Goal: Task Accomplishment & Management: Use online tool/utility

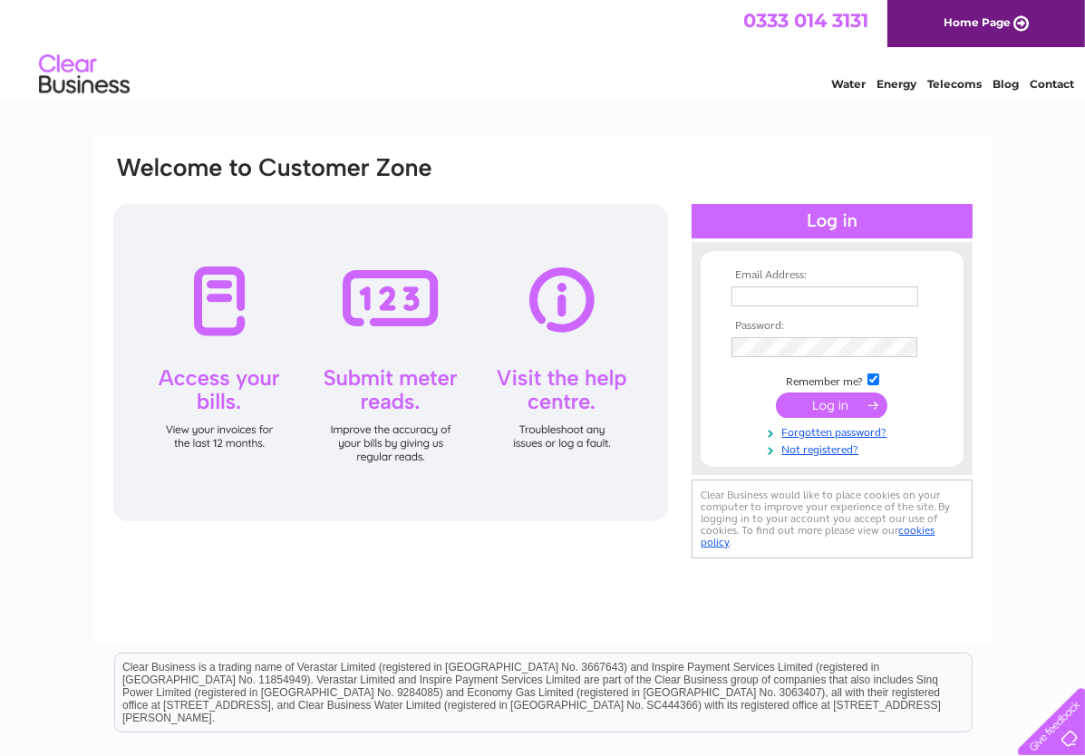
type input "eastmidlandsautomotive@outlook.com"
click at [834, 403] on input "submit" at bounding box center [832, 405] width 112 height 25
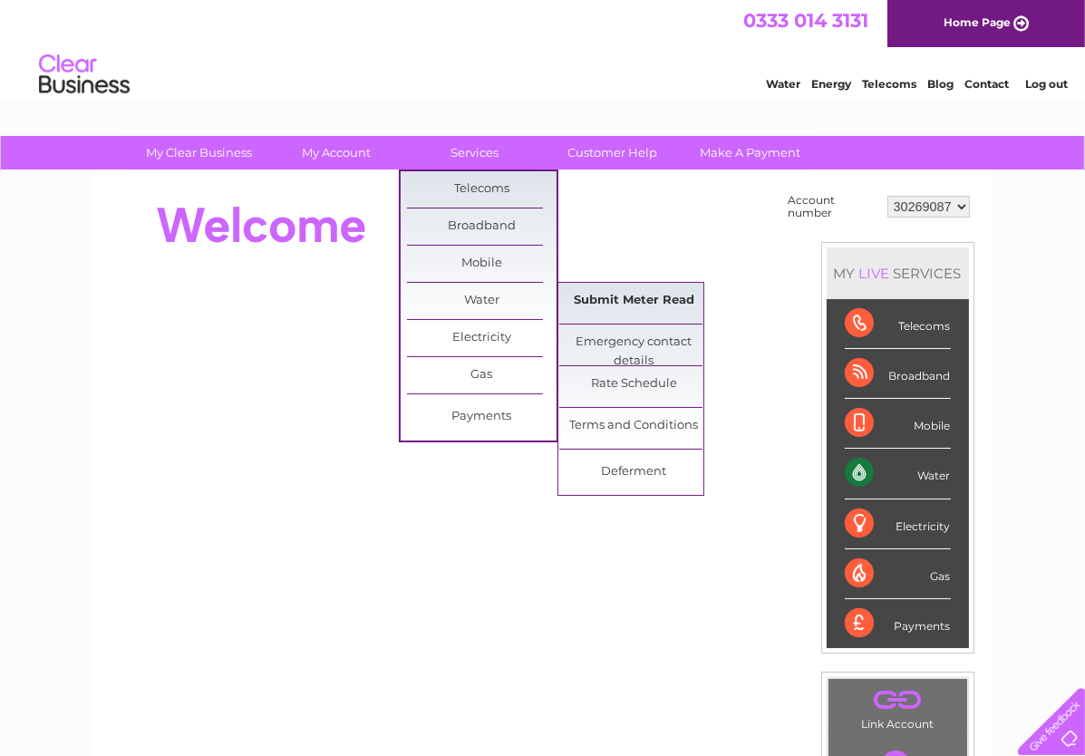
click at [618, 298] on link "Submit Meter Read" at bounding box center [634, 301] width 150 height 36
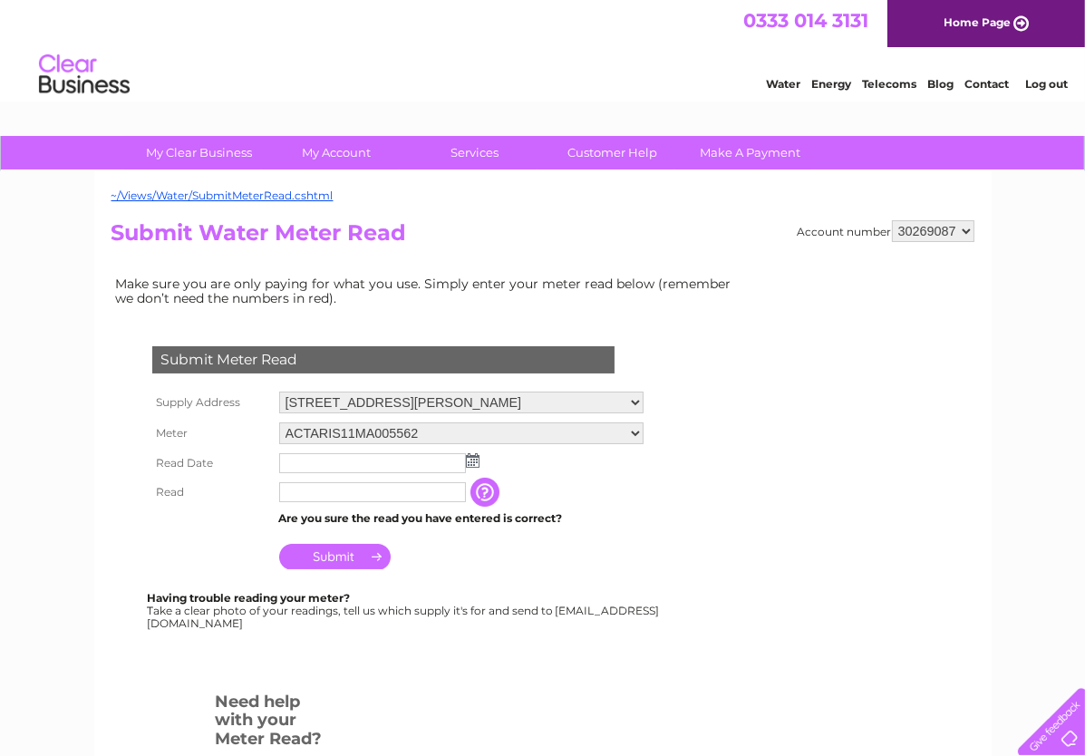
click at [474, 461] on img at bounding box center [473, 460] width 14 height 15
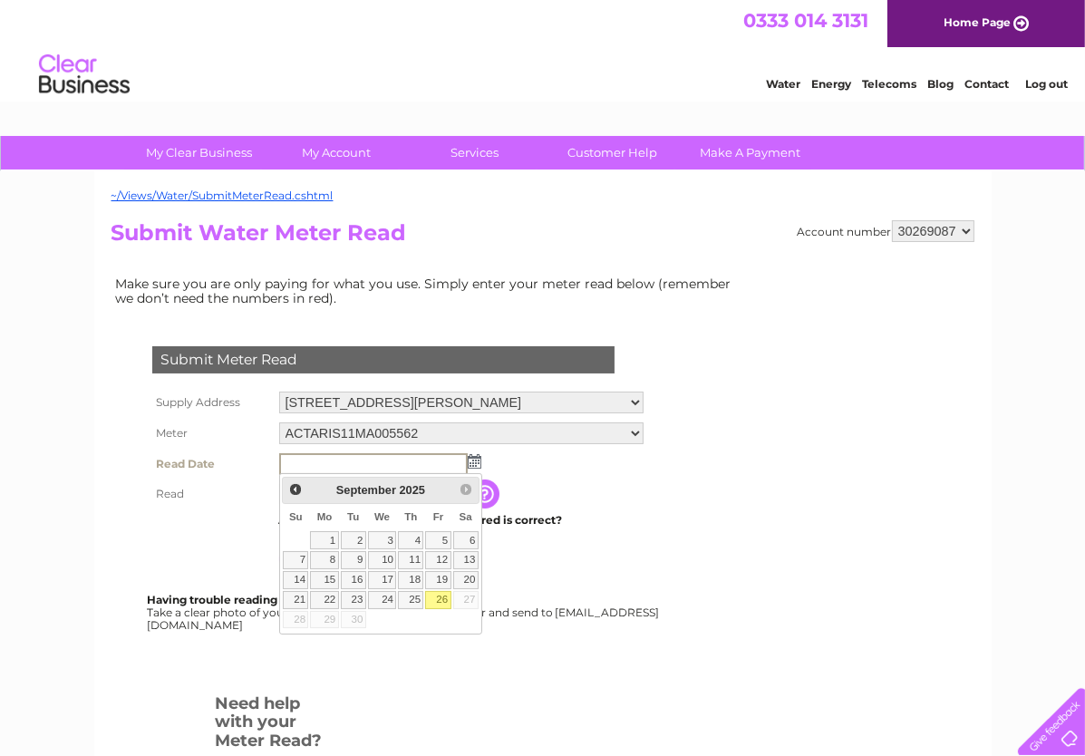
click at [441, 596] on link "26" at bounding box center [437, 600] width 25 height 18
type input "2025/09/26"
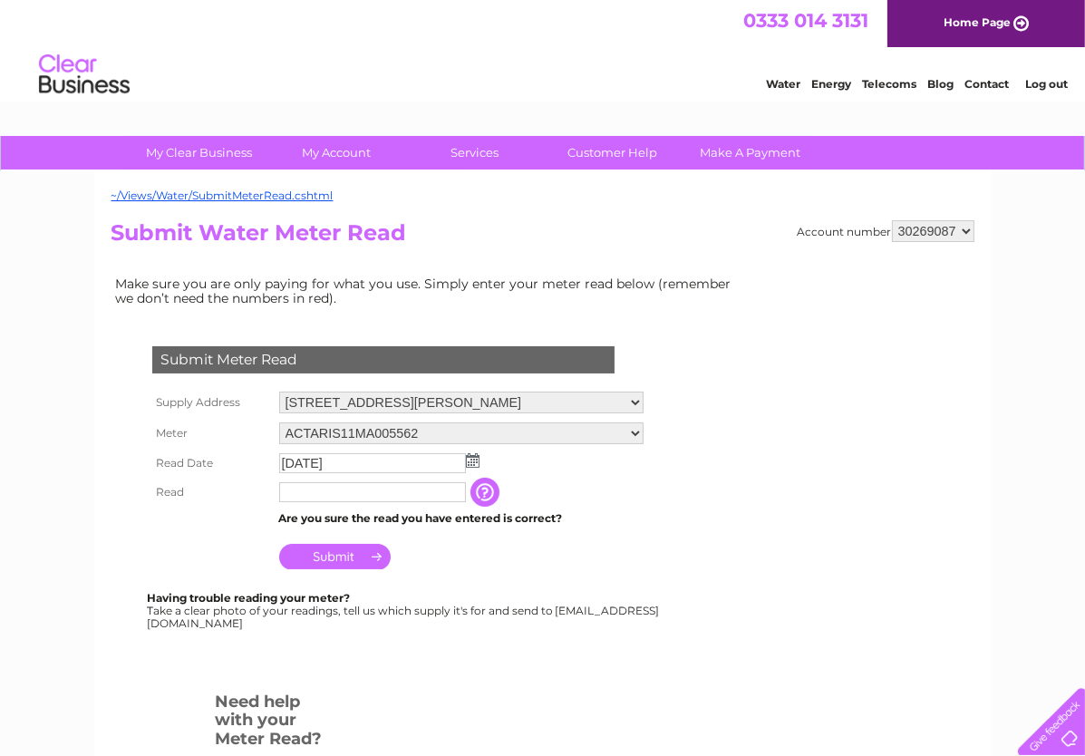
click at [641, 480] on td "The reading you have just taken from your water meter. Our records indicate you…" at bounding box center [575, 492] width 145 height 29
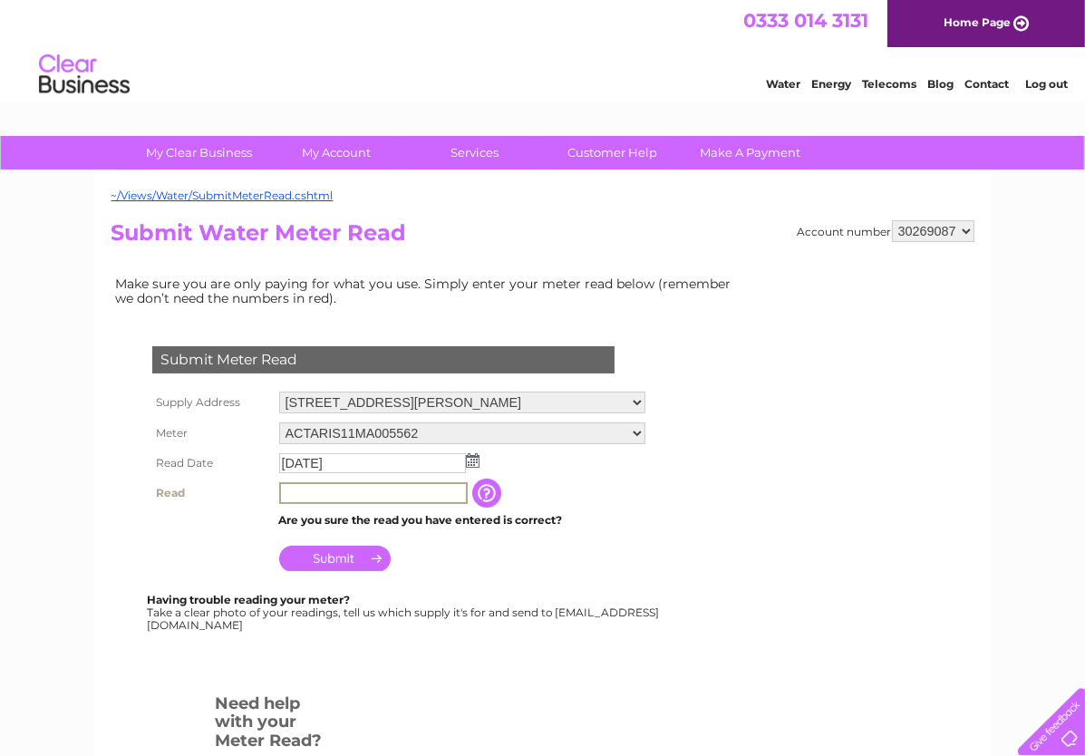
click at [392, 493] on input "text" at bounding box center [373, 493] width 189 height 22
click at [317, 493] on input "00" at bounding box center [373, 493] width 189 height 22
type input "00335"
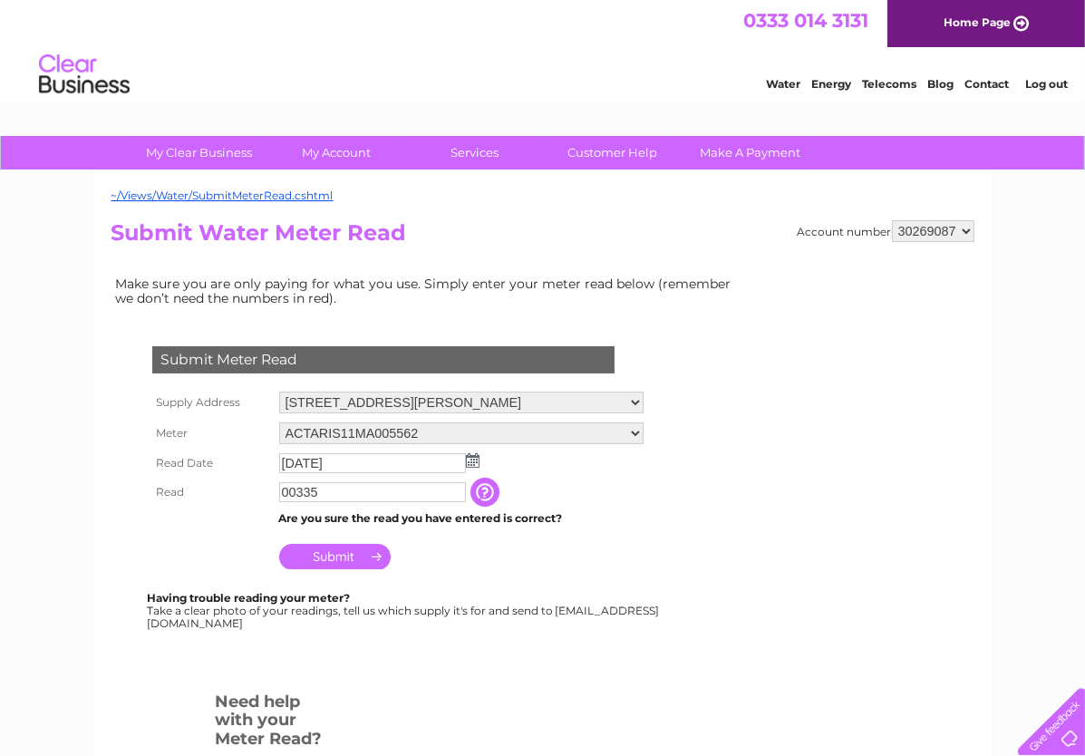
click at [335, 561] on input "Submit" at bounding box center [335, 556] width 112 height 25
